Goal: Information Seeking & Learning: Compare options

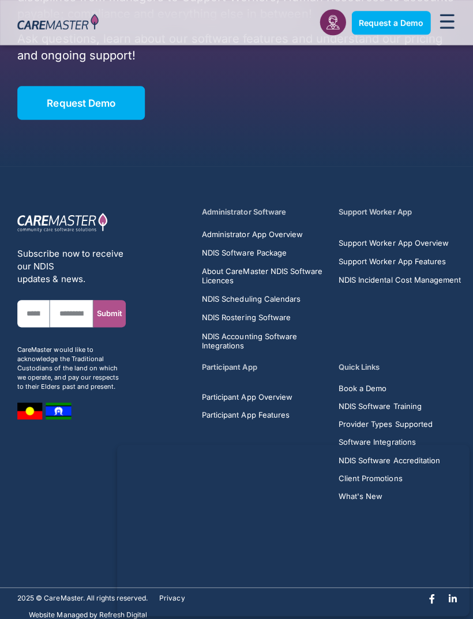
scroll to position [1606, 0]
click at [445, 463] on link "NDIS Software Accreditation" at bounding box center [399, 458] width 125 height 9
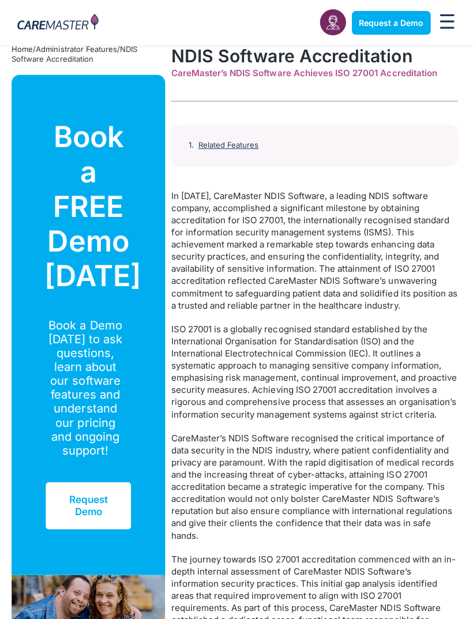
click at [455, 25] on div "Menu Toggle" at bounding box center [446, 22] width 22 height 25
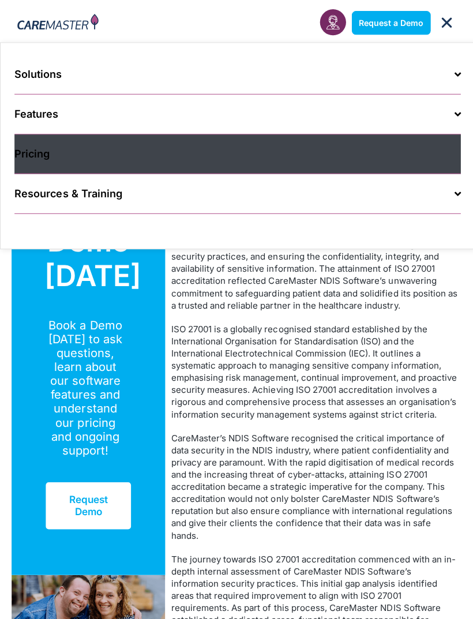
click at [418, 155] on link "Pricing" at bounding box center [236, 153] width 445 height 39
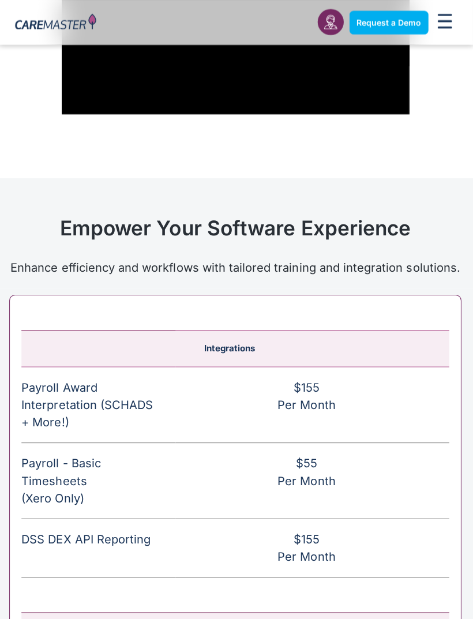
scroll to position [4760, 0]
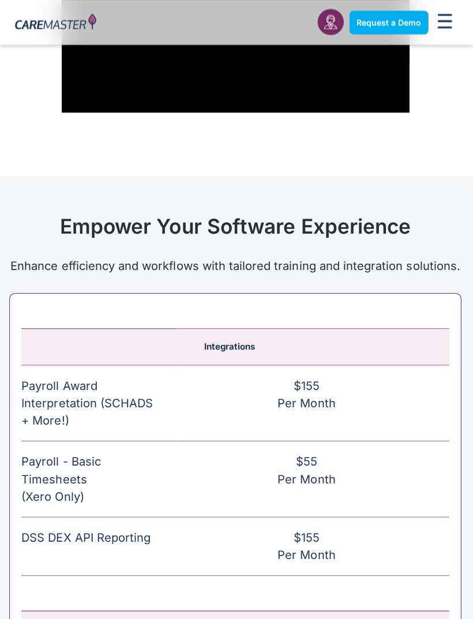
click at [416, 439] on td "$155 Per Month" at bounding box center [313, 402] width 272 height 76
click at [389, 515] on td "$55 Per Month" at bounding box center [313, 477] width 272 height 76
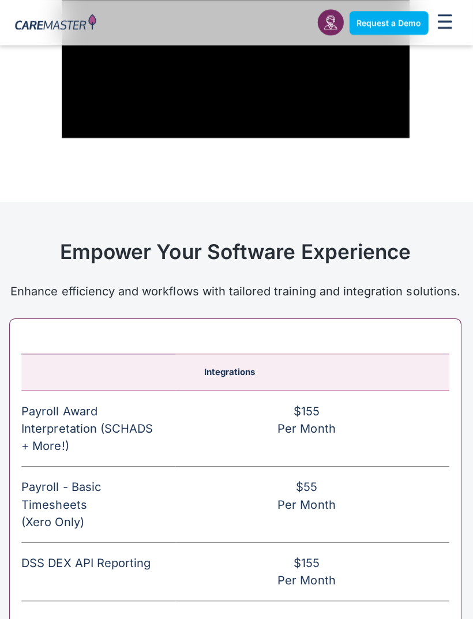
scroll to position [4733, 0]
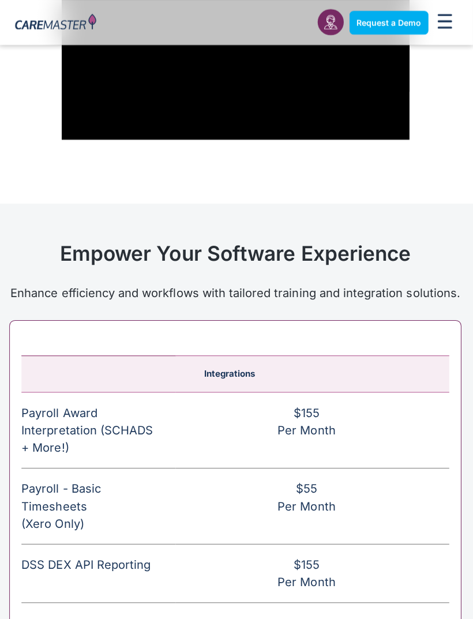
click at [300, 600] on td "$155 Per Month" at bounding box center [313, 571] width 272 height 58
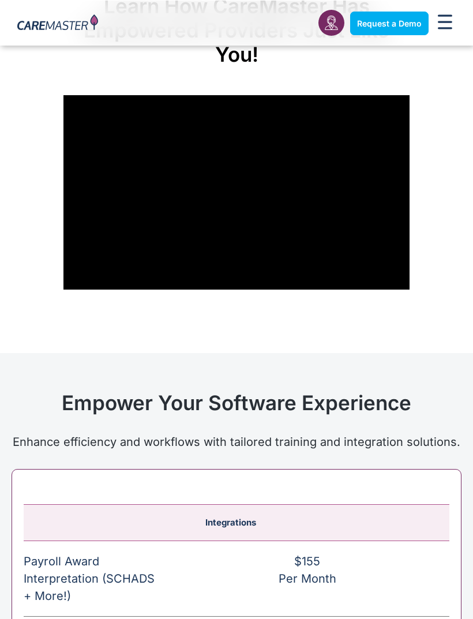
scroll to position [4583, 0]
